Goal: Communication & Community: Answer question/provide support

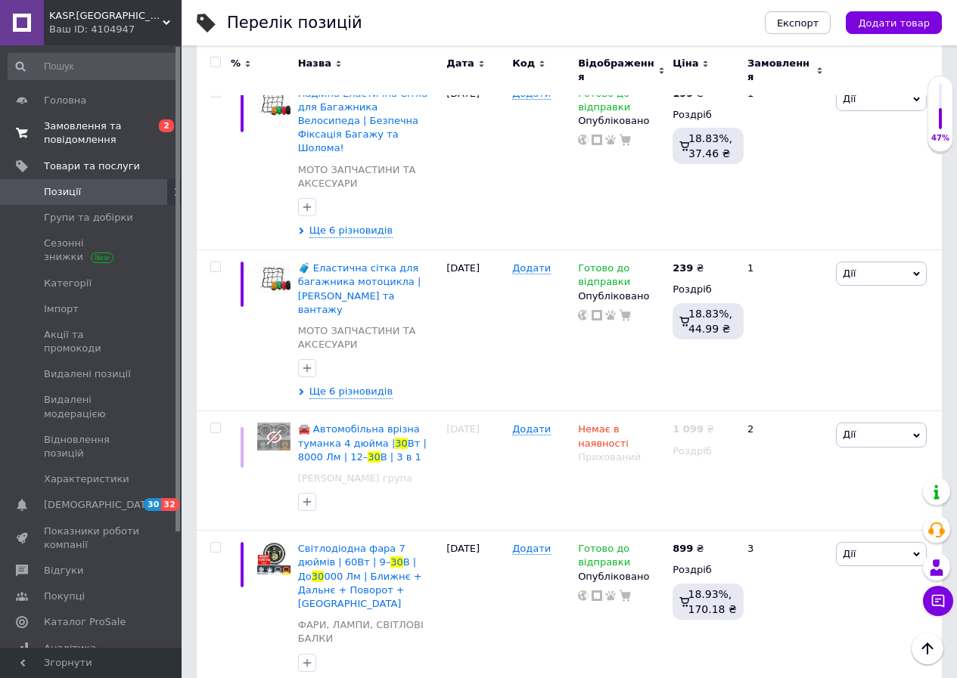
scroll to position [543, 0]
click at [61, 129] on span "Замовлення та повідомлення" at bounding box center [92, 132] width 96 height 27
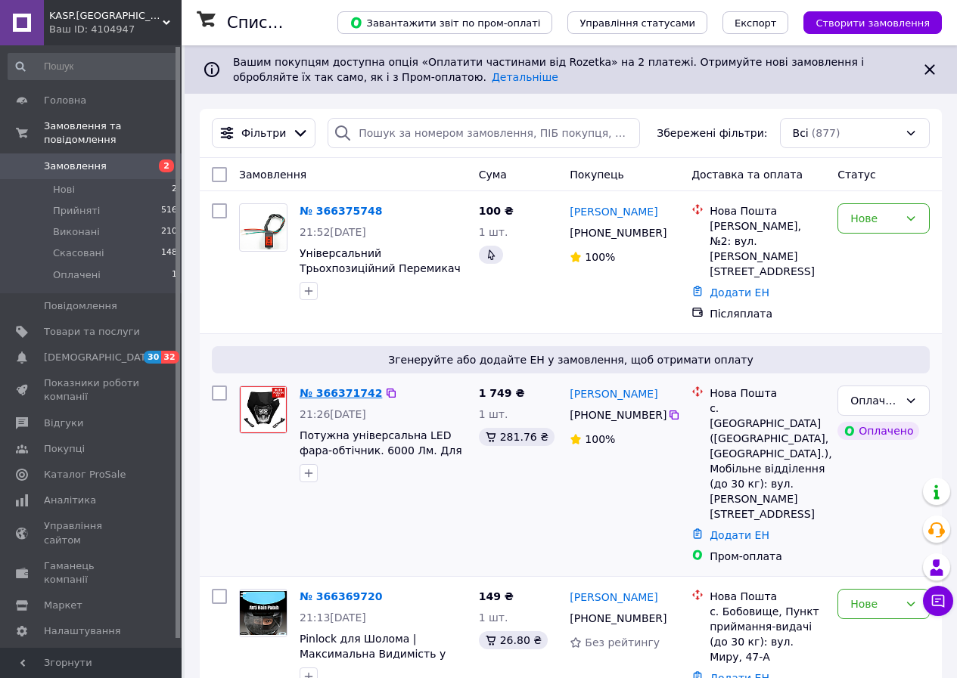
click at [348, 387] on link "№ 366371742" at bounding box center [340, 393] width 82 height 12
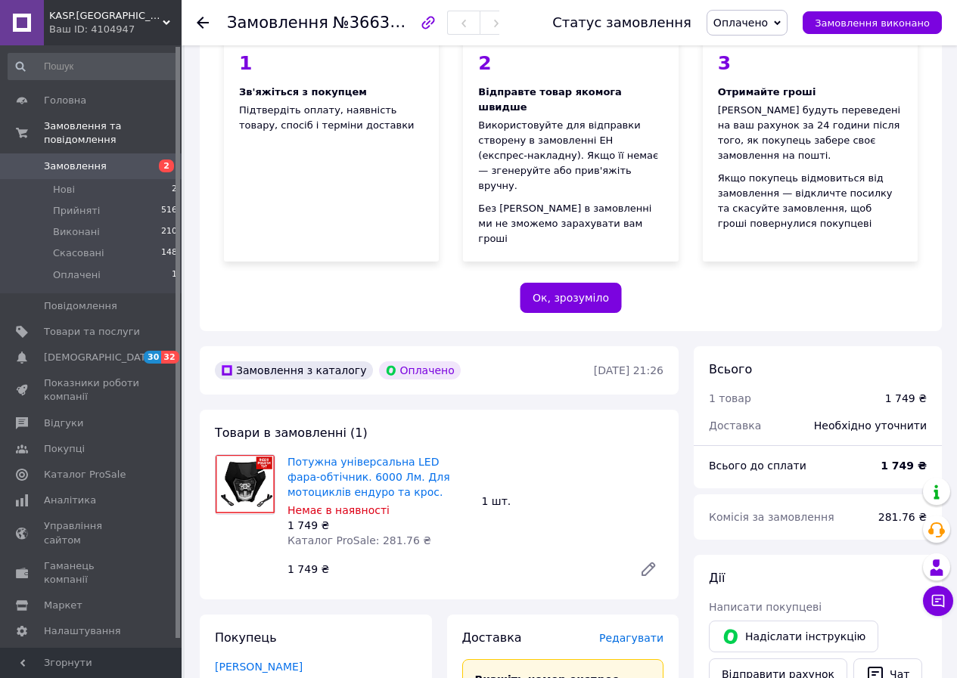
scroll to position [76, 0]
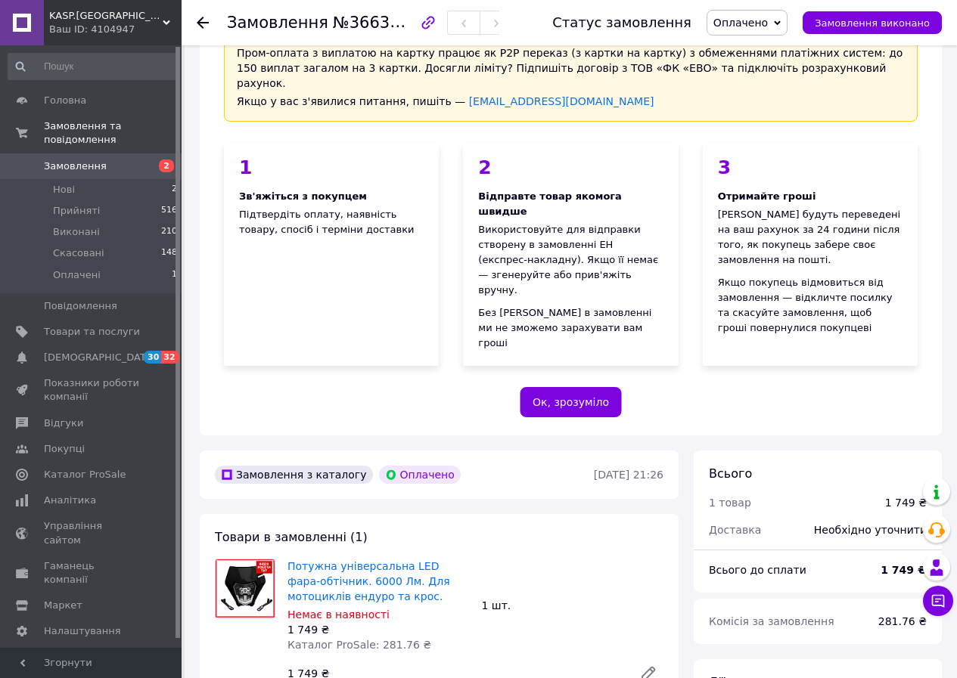
click at [101, 160] on span "Замовлення" at bounding box center [92, 167] width 96 height 14
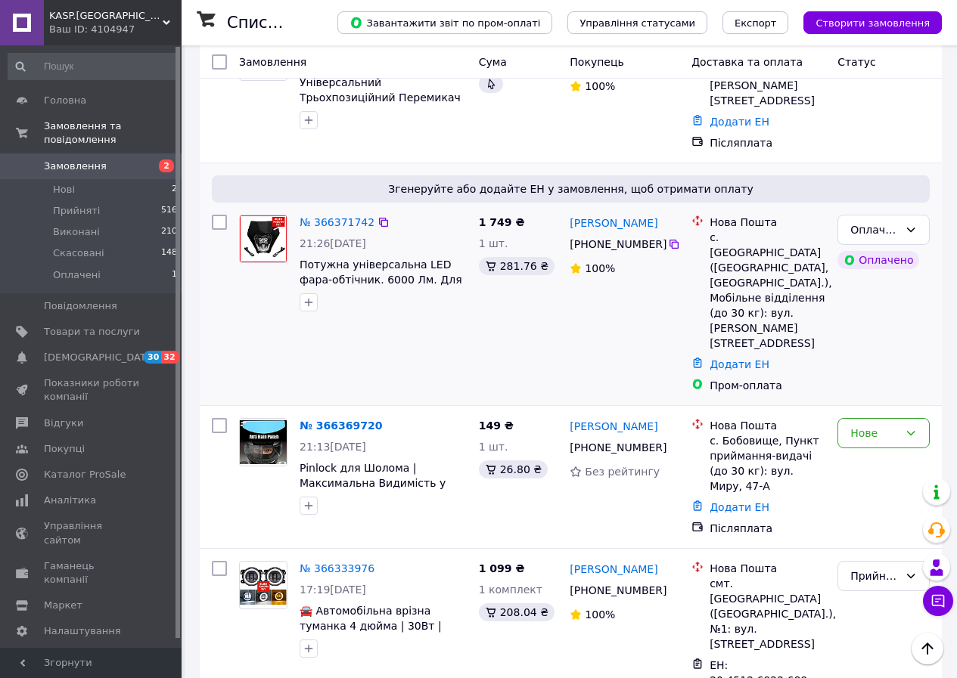
scroll to position [227, 0]
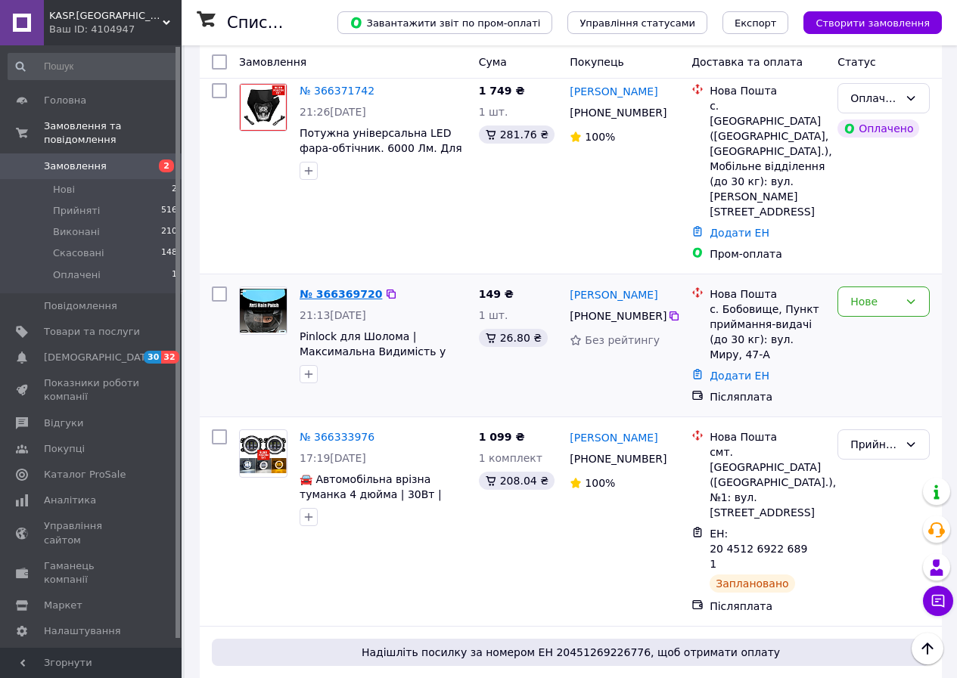
click at [346, 288] on link "№ 366369720" at bounding box center [340, 294] width 82 height 12
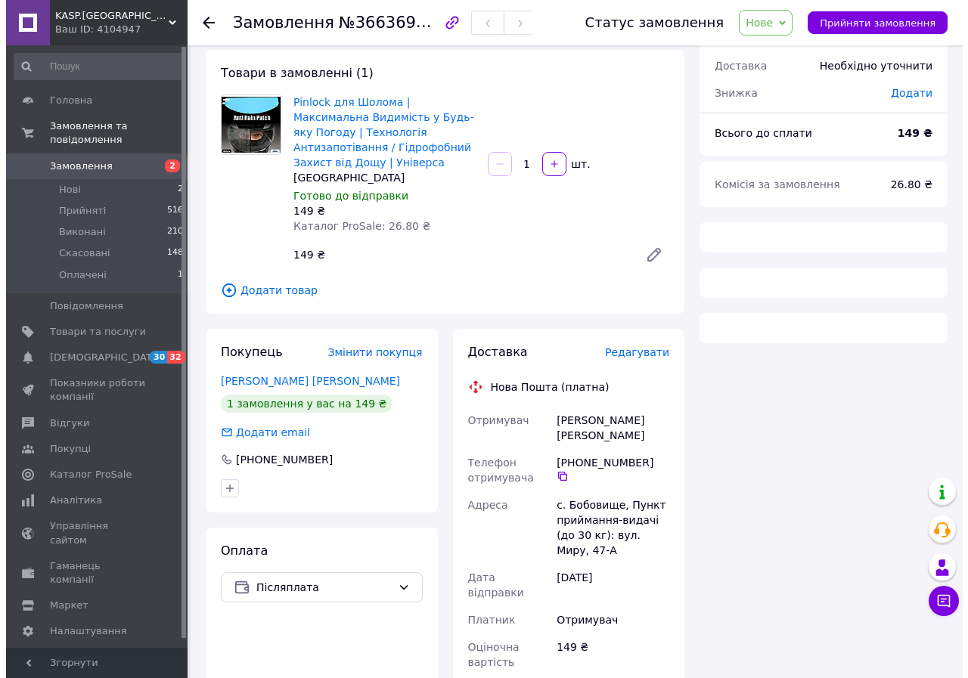
scroll to position [302, 0]
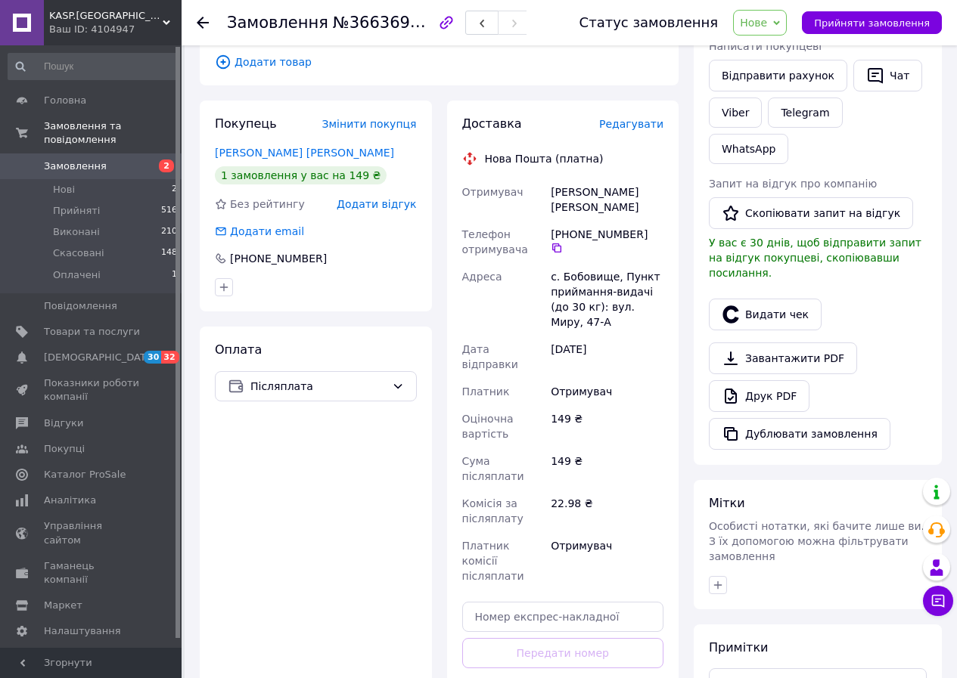
click at [644, 127] on span "Редагувати" at bounding box center [631, 124] width 64 height 12
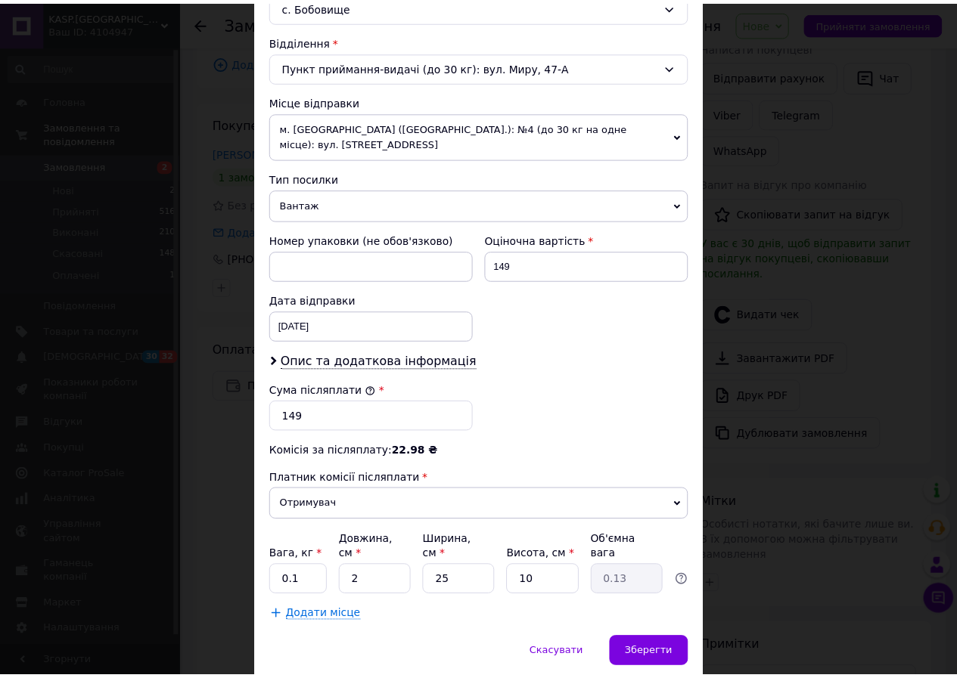
scroll to position [454, 0]
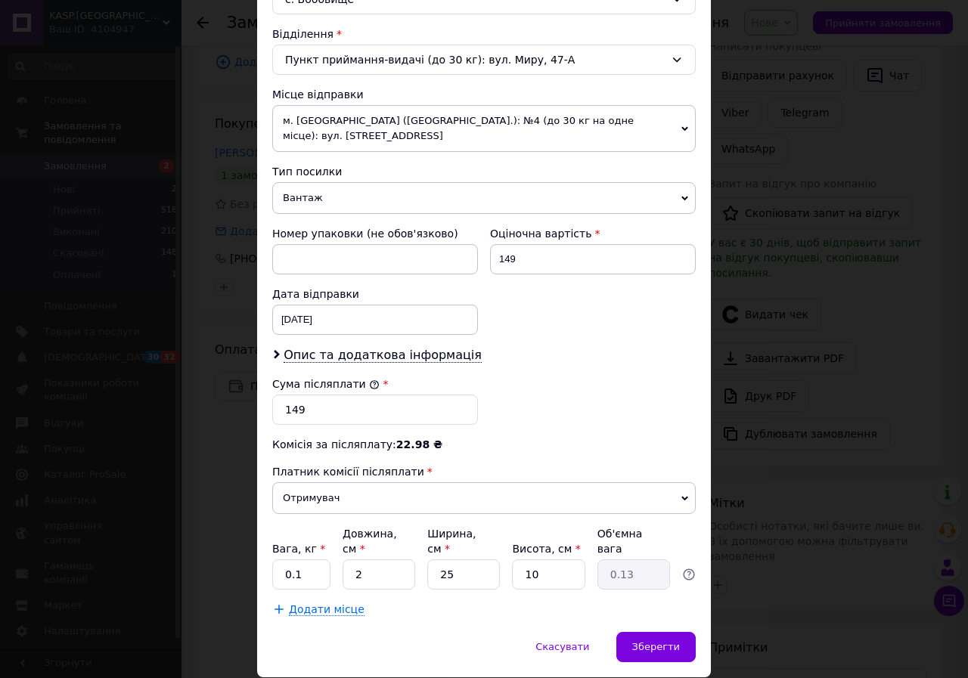
click at [347, 182] on span "Вантаж" at bounding box center [483, 198] width 423 height 32
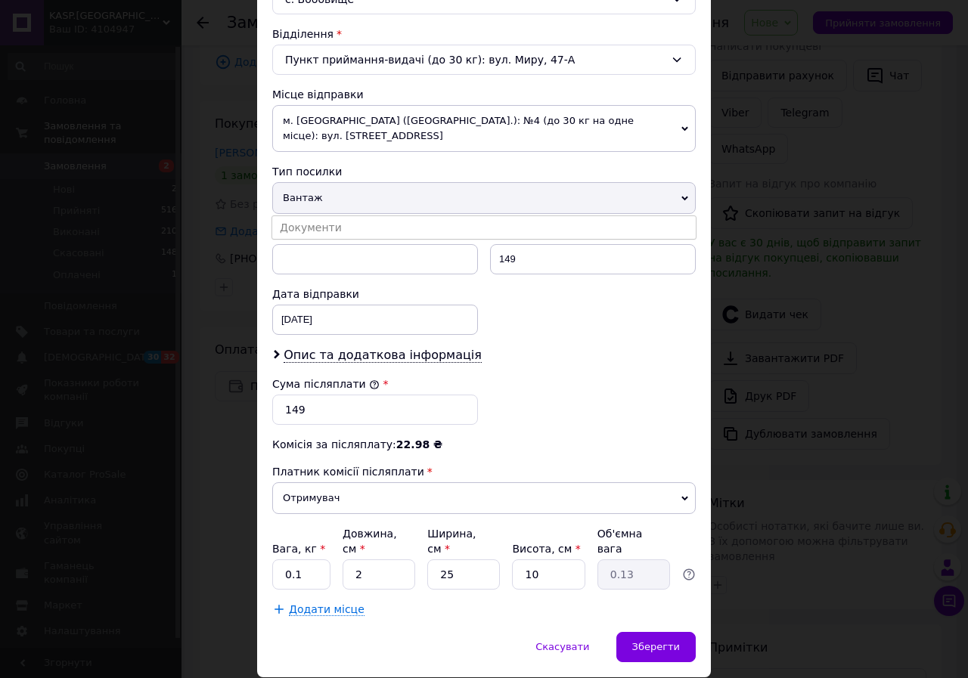
click at [331, 216] on li "Документи" at bounding box center [483, 227] width 423 height 23
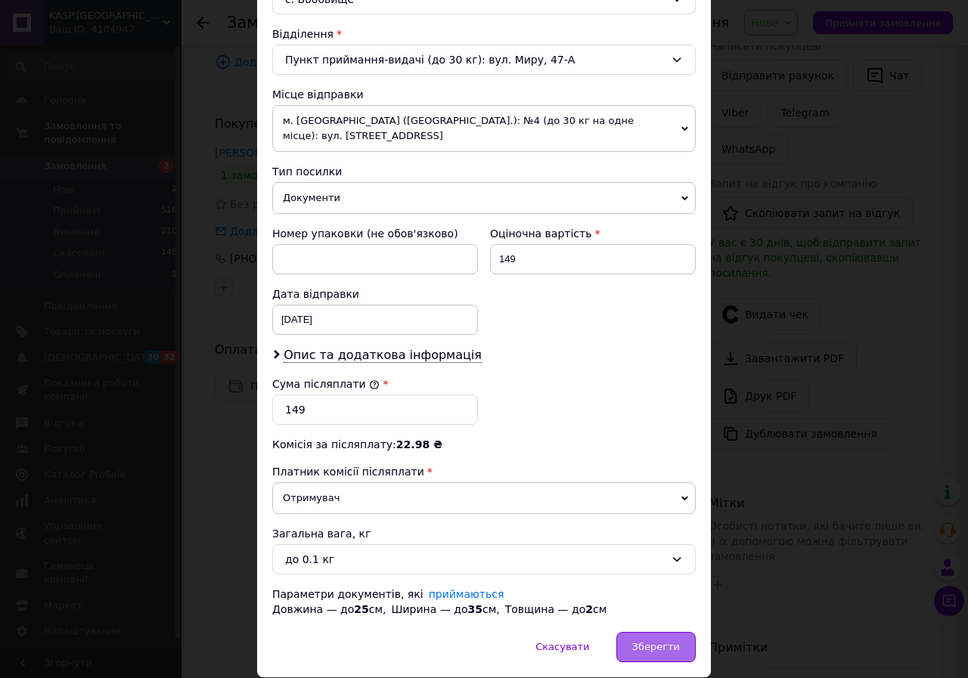
click at [637, 641] on span "Зберегти" at bounding box center [656, 646] width 48 height 11
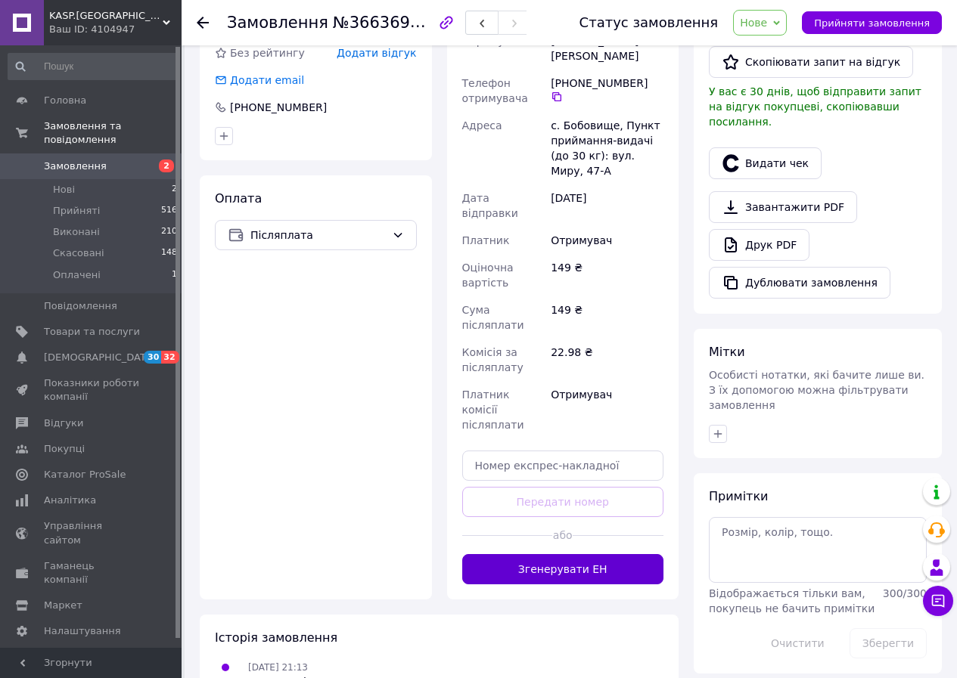
click at [583, 554] on button "Згенерувати ЕН" at bounding box center [563, 569] width 202 height 30
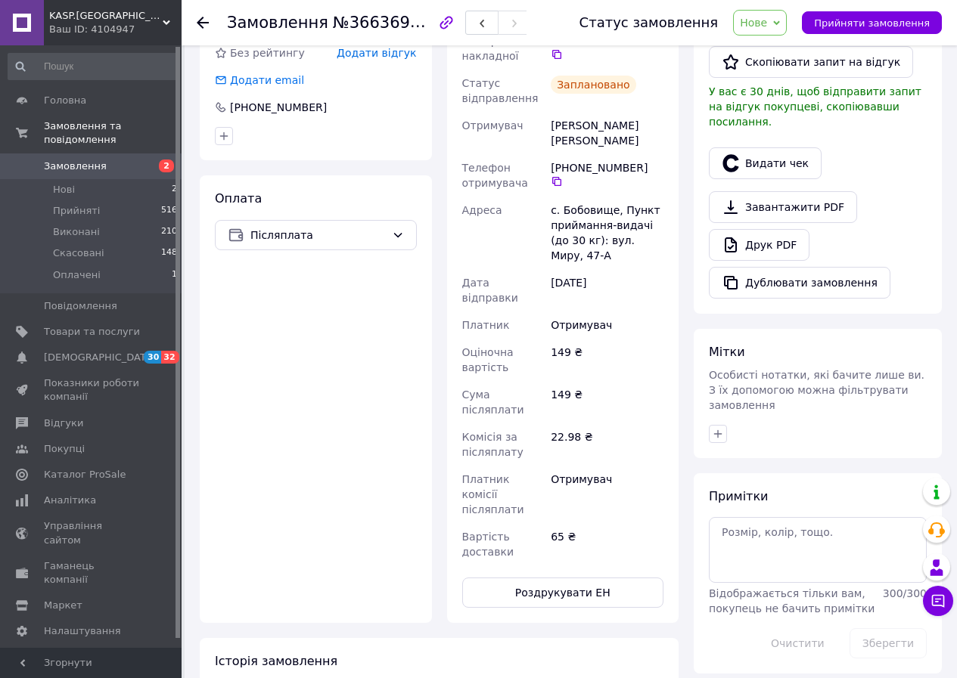
click at [94, 160] on span "Замовлення" at bounding box center [75, 167] width 63 height 14
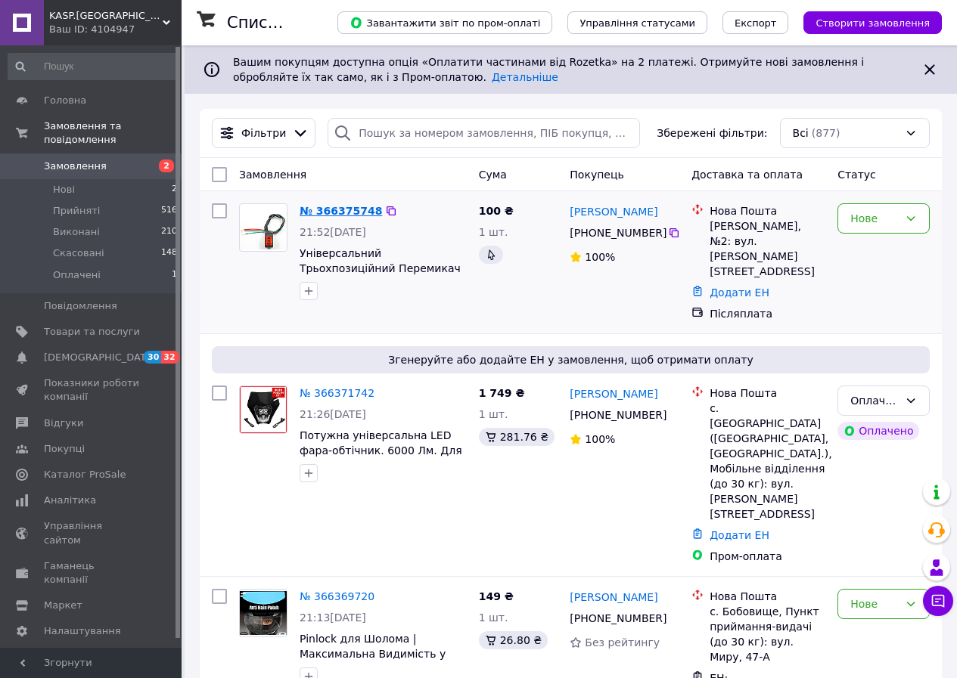
click at [362, 206] on link "№ 366375748" at bounding box center [340, 211] width 82 height 12
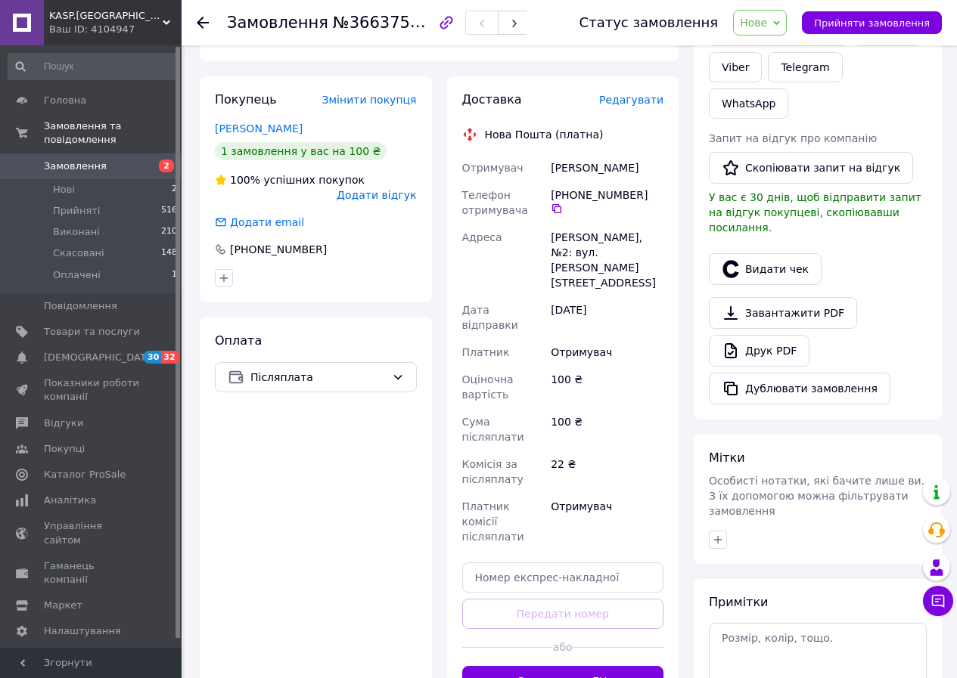
scroll to position [302, 0]
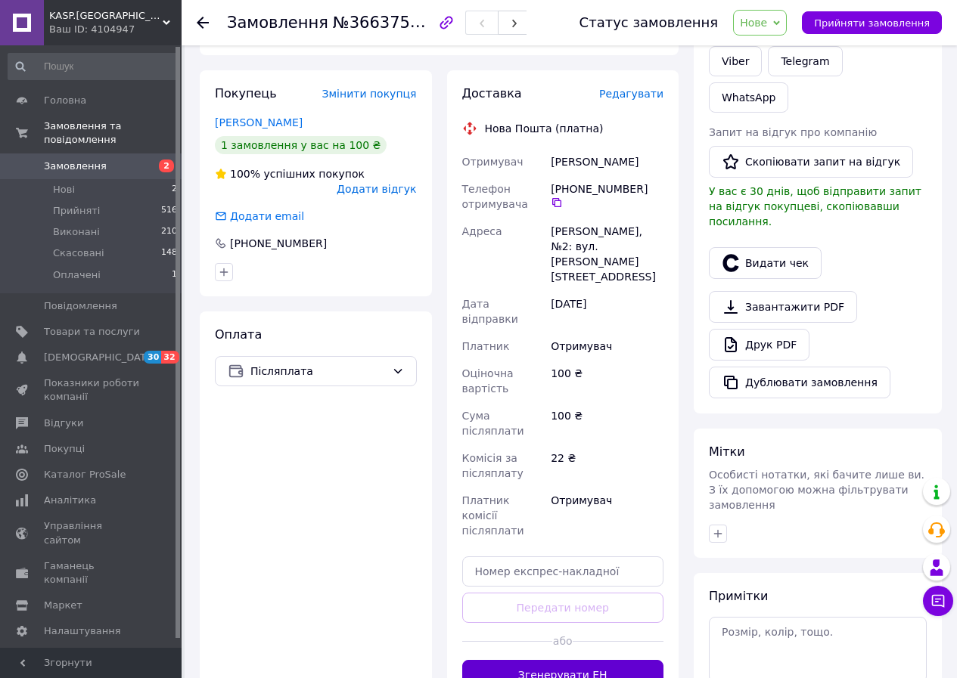
click at [538, 660] on button "Згенерувати ЕН" at bounding box center [563, 675] width 202 height 30
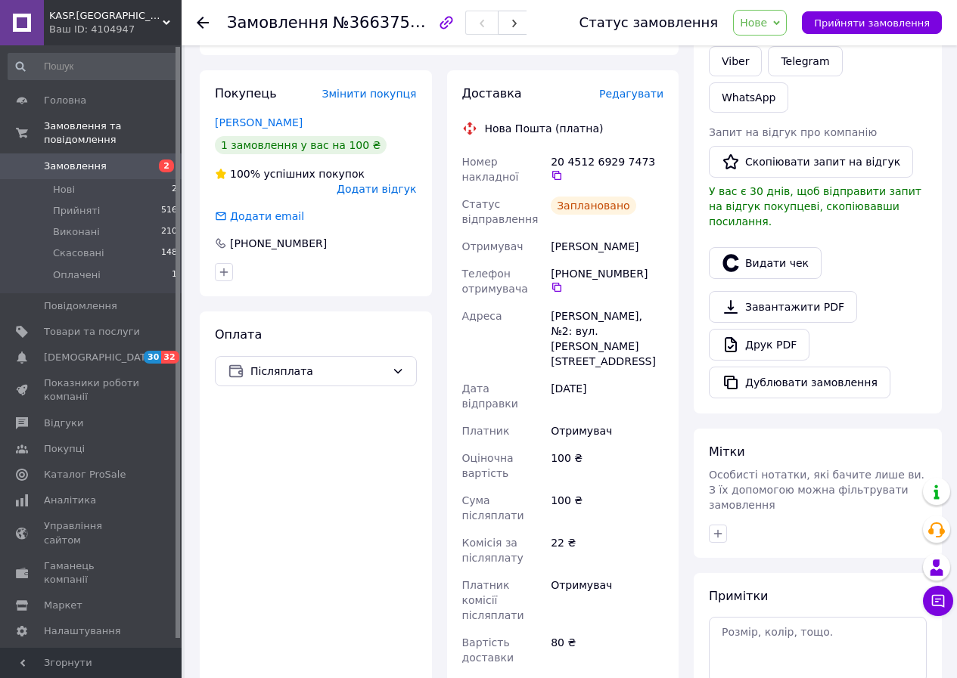
click at [126, 160] on span "Замовлення" at bounding box center [92, 167] width 96 height 14
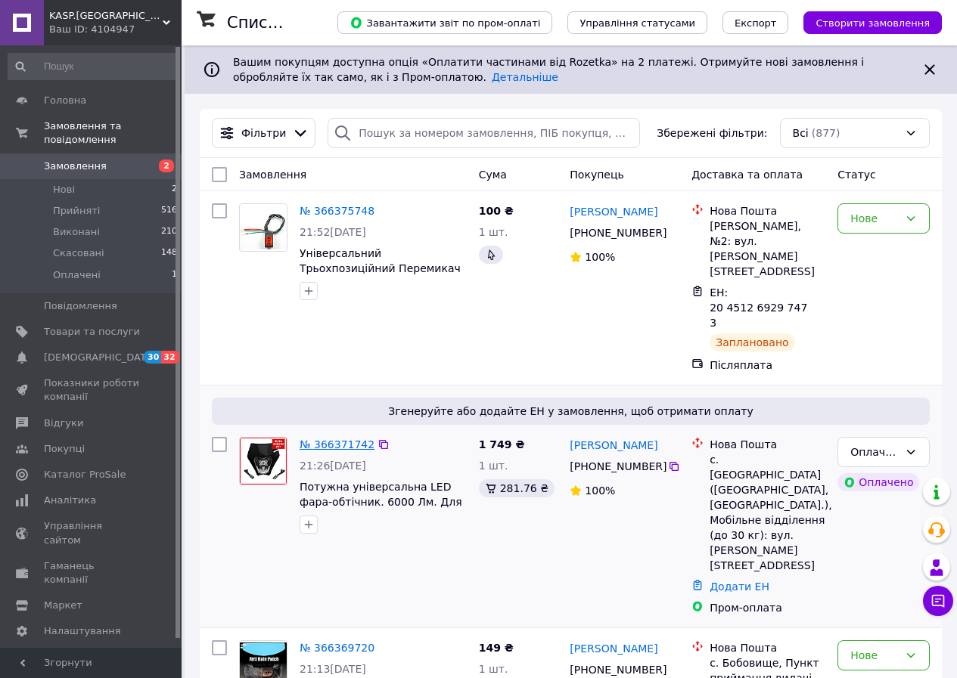
click at [354, 439] on link "№ 366371742" at bounding box center [336, 445] width 75 height 12
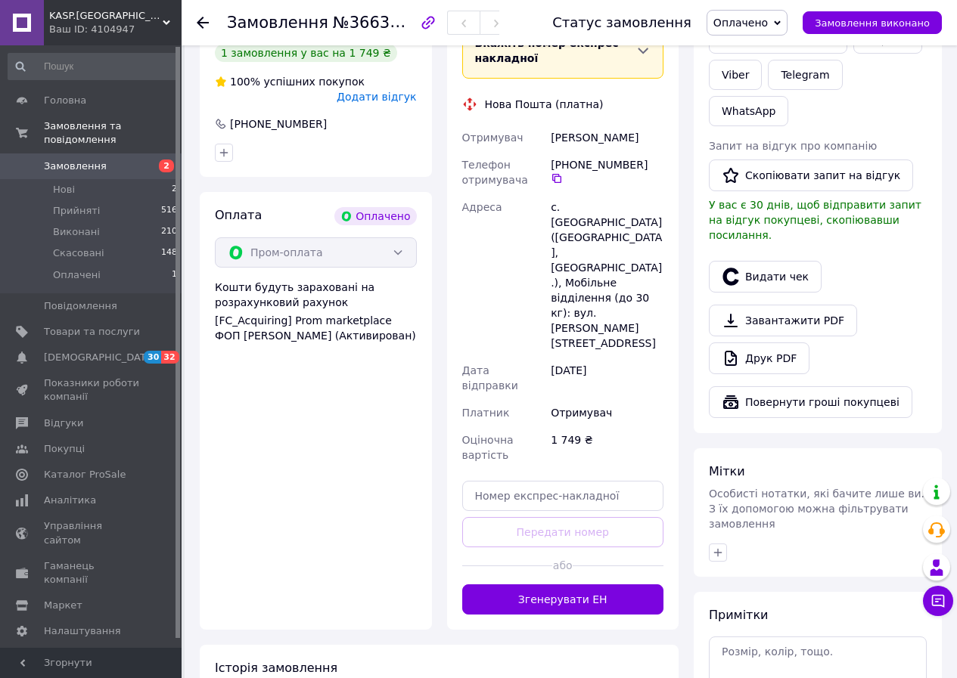
scroll to position [832, 0]
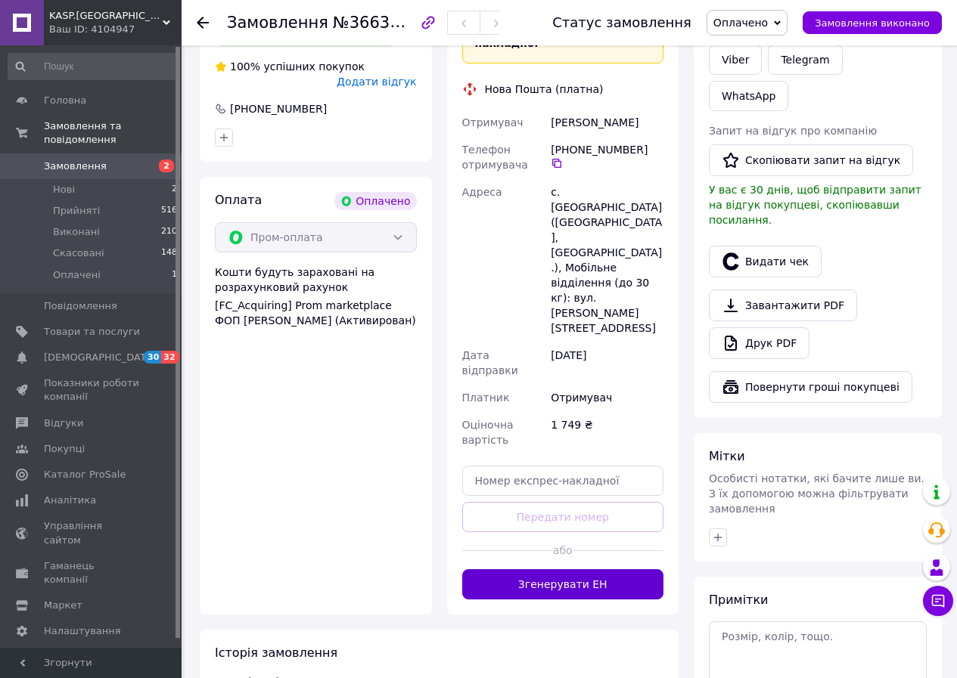
click at [505, 569] on button "Згенерувати ЕН" at bounding box center [563, 584] width 202 height 30
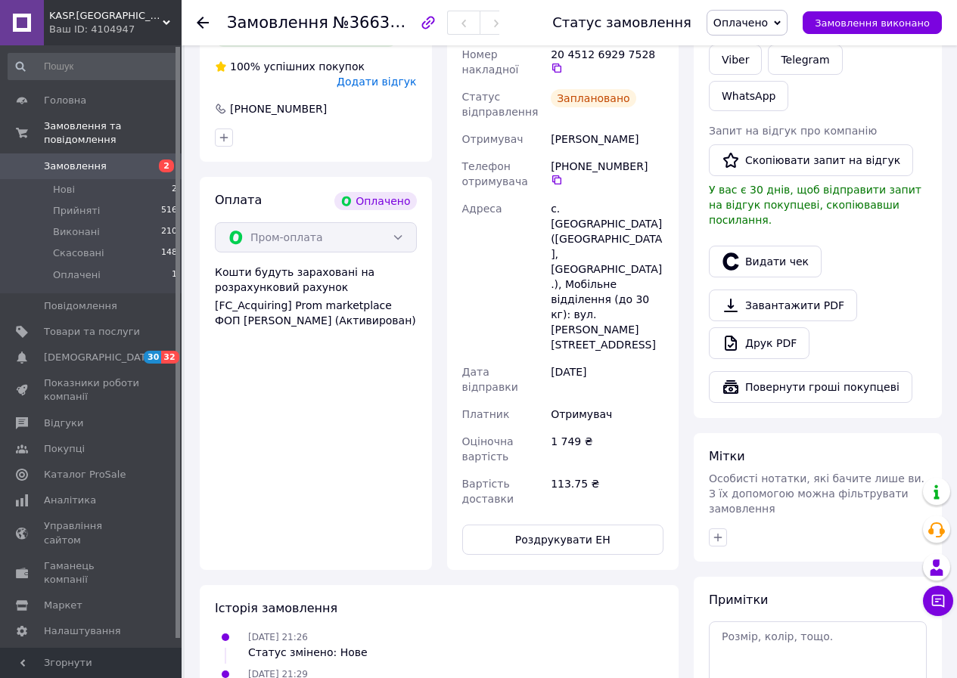
click at [128, 160] on span "Замовлення" at bounding box center [92, 167] width 96 height 14
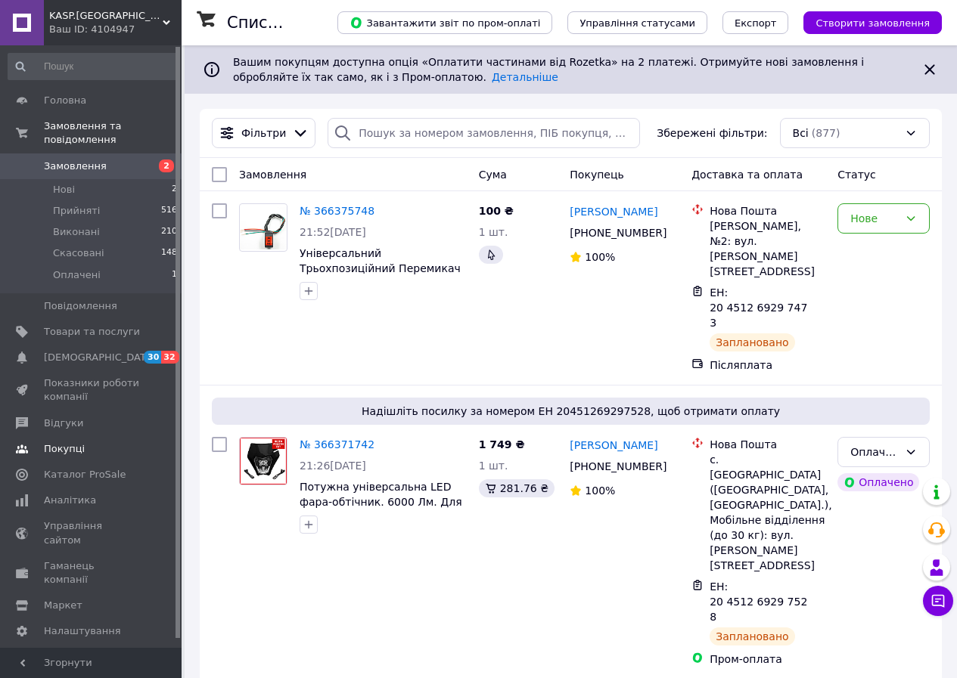
click at [56, 417] on span "Відгуки" at bounding box center [63, 424] width 39 height 14
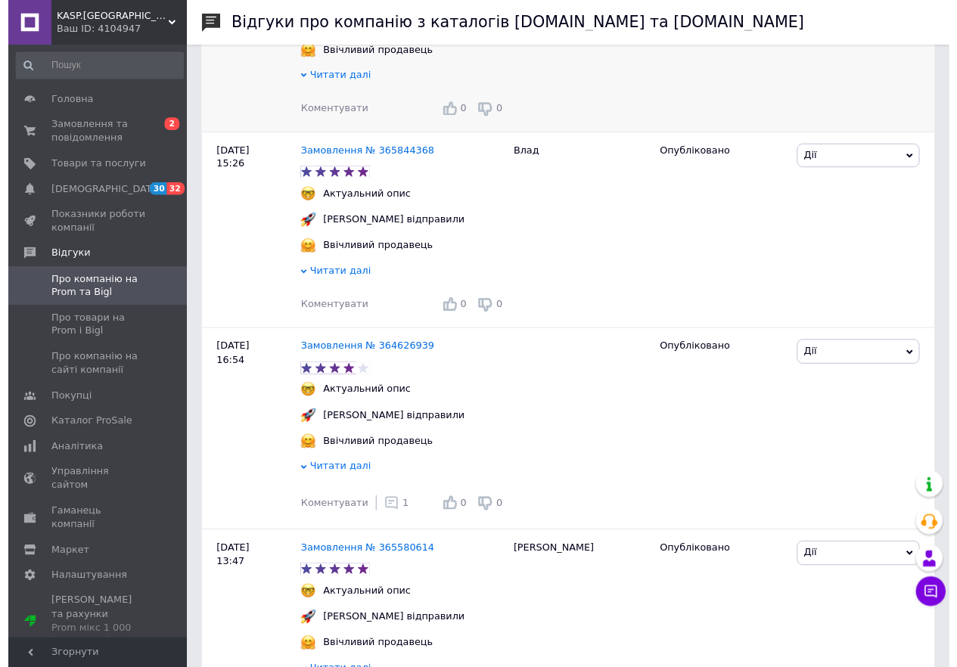
scroll to position [605, 0]
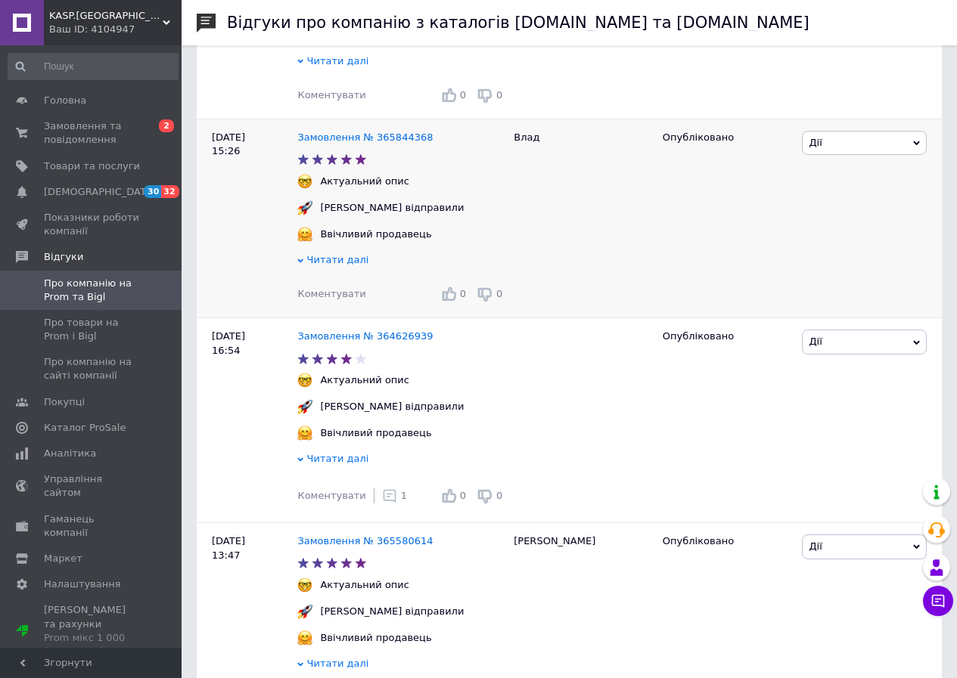
click at [338, 299] on span "Коментувати" at bounding box center [331, 293] width 68 height 11
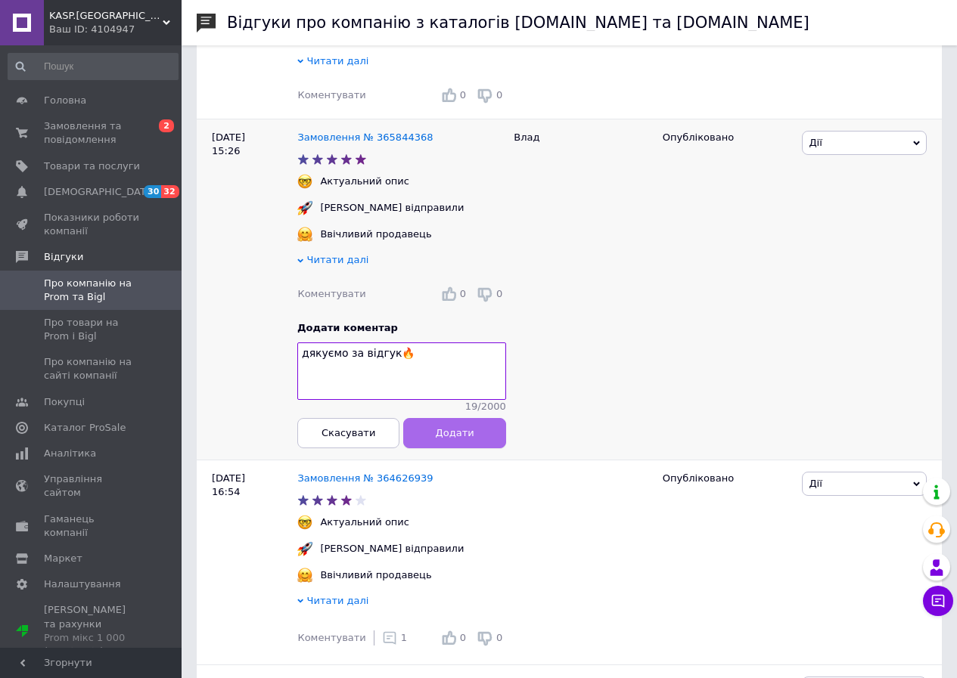
type textarea "дякуємо за відгук🔥"
click at [454, 439] on span "Додати" at bounding box center [455, 433] width 39 height 11
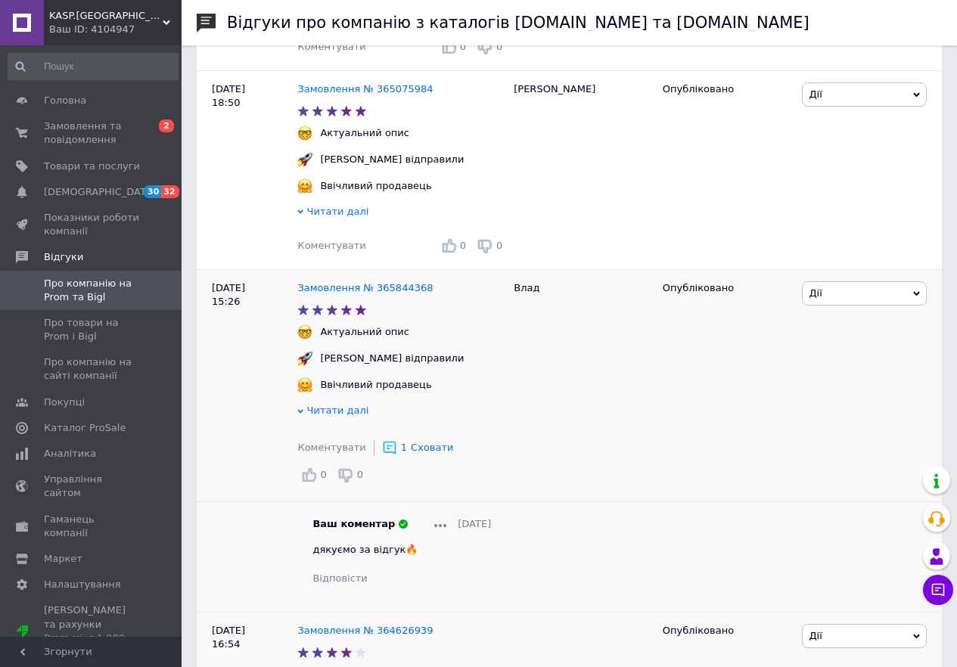
scroll to position [378, 0]
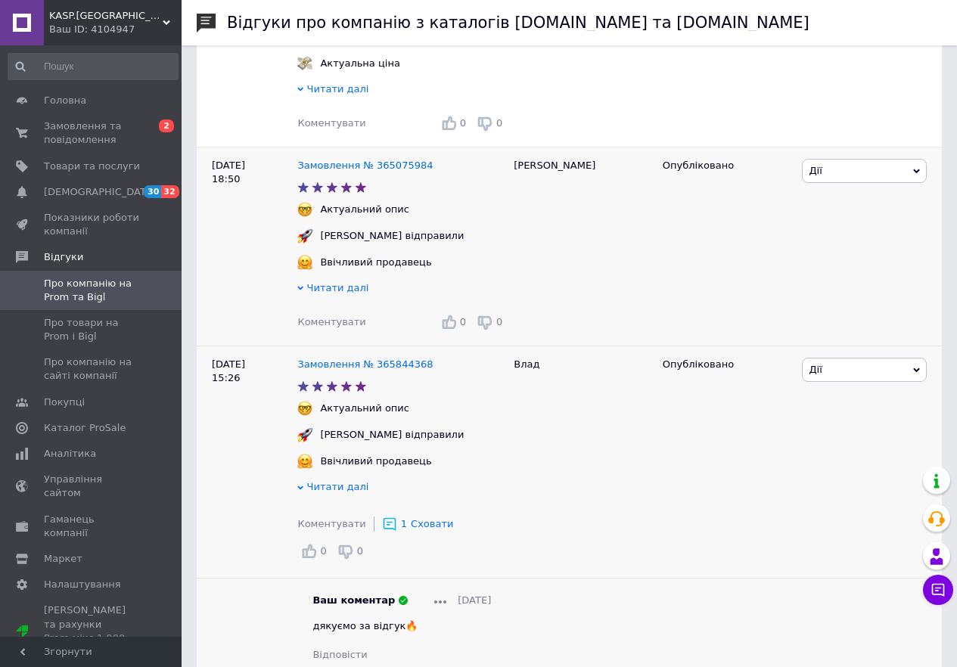
click at [338, 321] on span "Коментувати" at bounding box center [331, 321] width 68 height 11
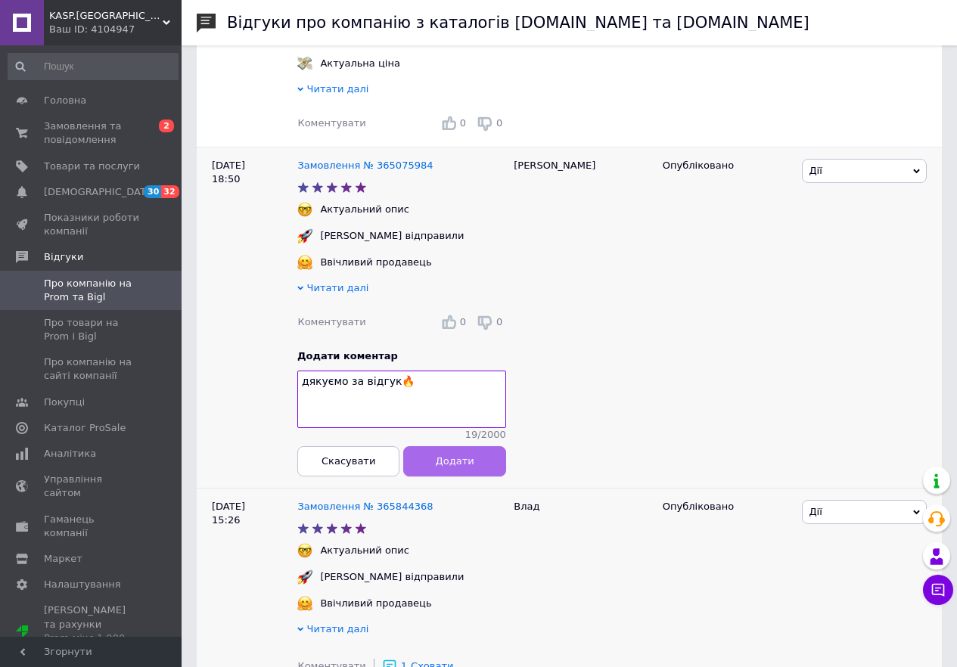
type textarea "дякуємо за відгук🔥"
click at [414, 460] on button "Додати" at bounding box center [455, 461] width 102 height 30
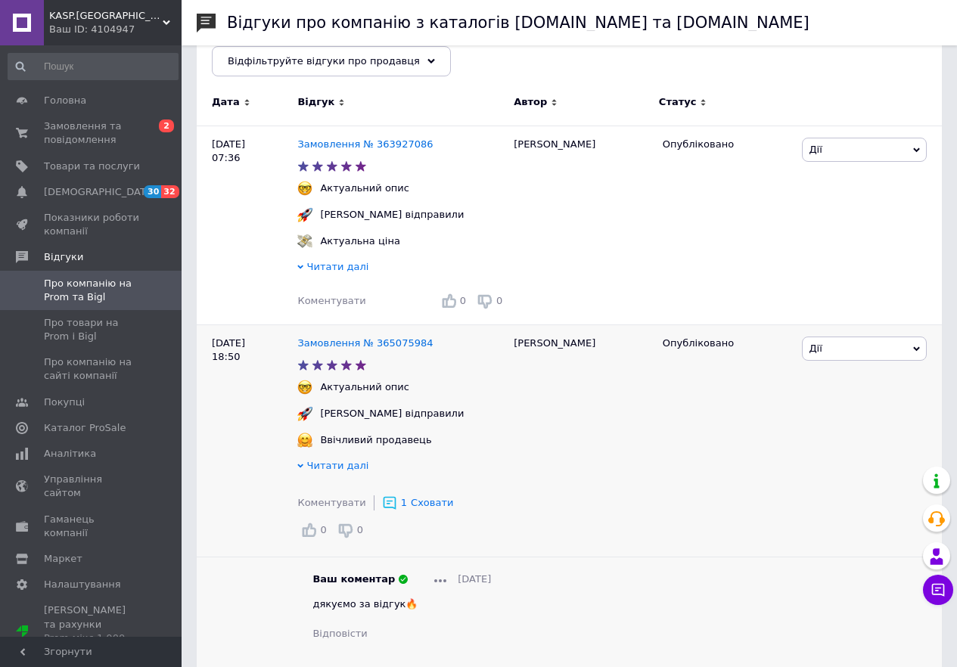
scroll to position [151, 0]
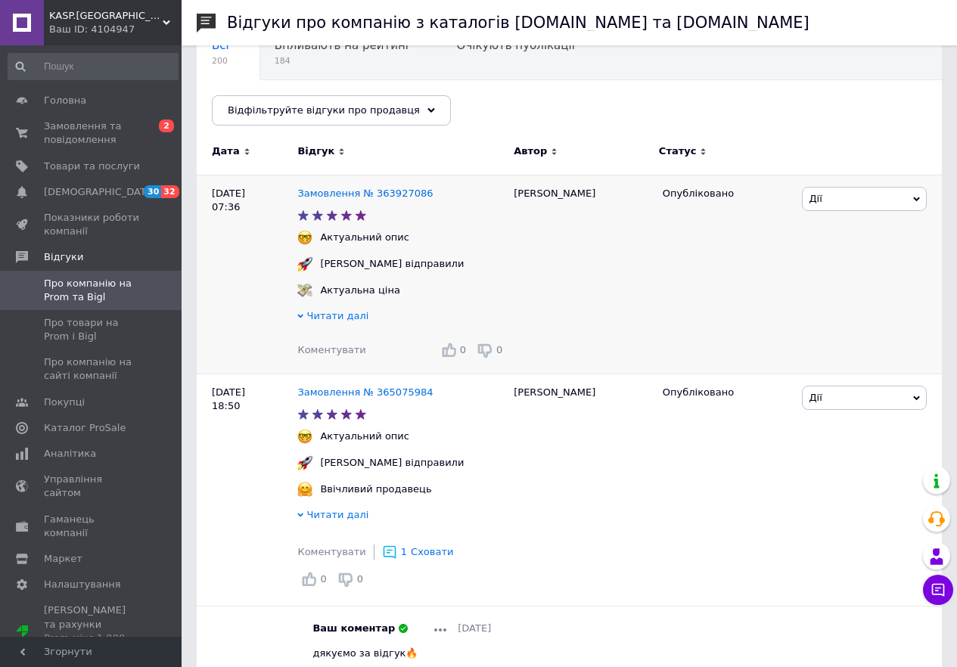
click at [345, 349] on span "Коментувати" at bounding box center [331, 349] width 68 height 11
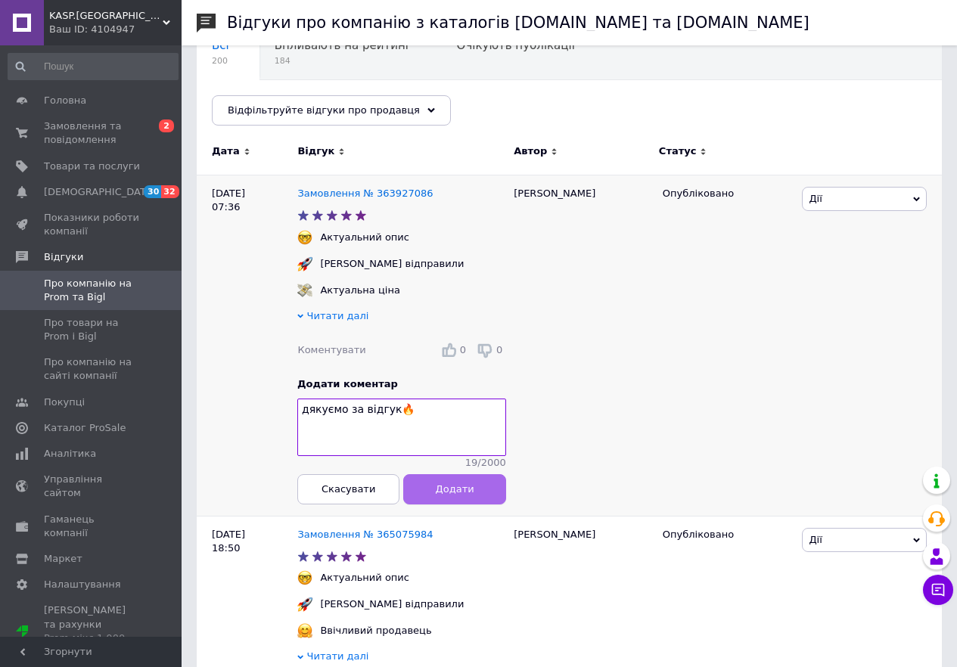
type textarea "дякуємо за відгук🔥"
click at [465, 495] on span "Додати" at bounding box center [455, 488] width 39 height 11
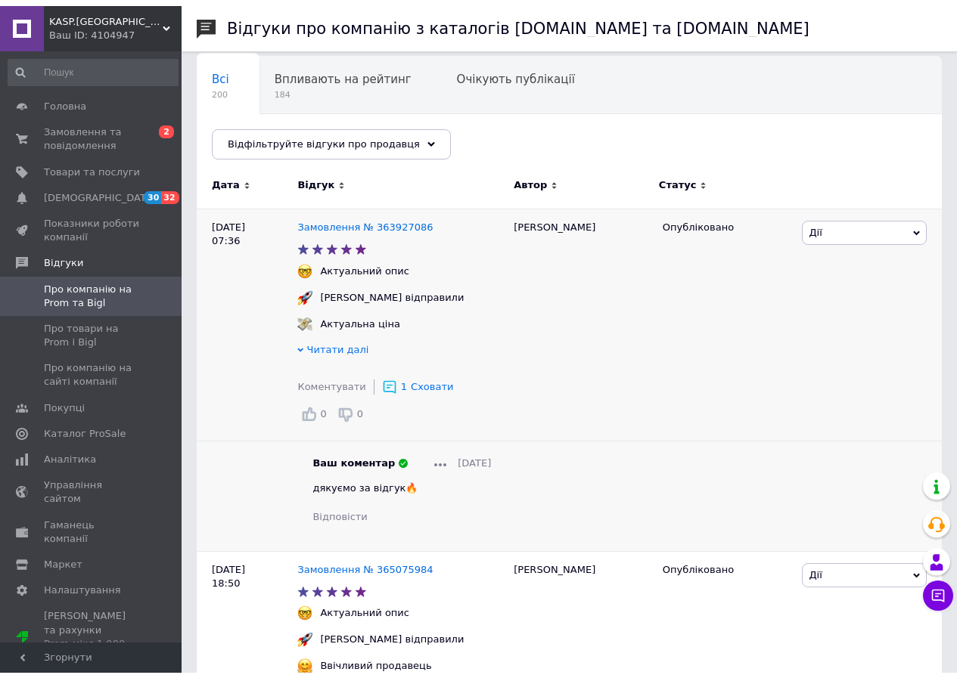
scroll to position [0, 0]
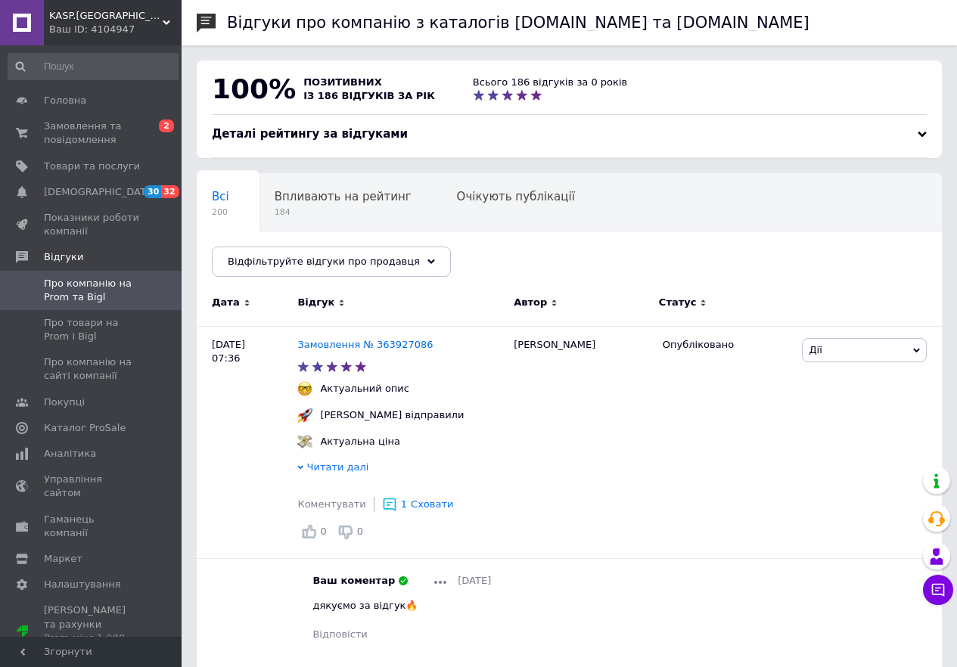
click at [84, 284] on span "Про компанію на Prom та Bigl" at bounding box center [92, 290] width 96 height 27
